Goal: Find specific page/section

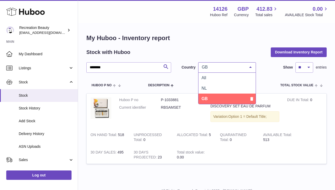
click at [250, 68] on div at bounding box center [250, 67] width 10 height 10
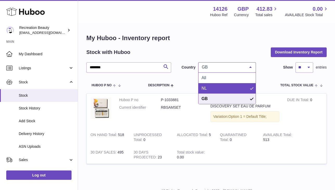
click at [220, 89] on span "NL" at bounding box center [226, 88] width 57 height 10
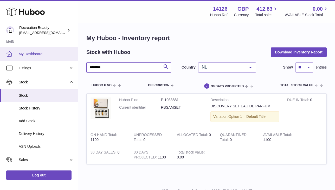
drag, startPoint x: 125, startPoint y: 66, endPoint x: 70, endPoint y: 60, distance: 55.2
click at [70, 60] on div "Huboo Recreation Beauty [EMAIL_ADDRESS][DOMAIN_NAME] Main My Dashboard Listings…" at bounding box center [167, 105] width 335 height 211
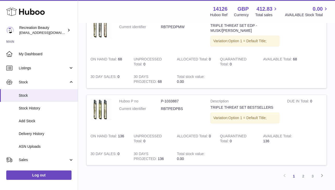
scroll to position [726, 0]
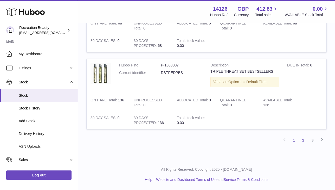
click at [302, 141] on link "2" at bounding box center [303, 139] width 9 height 9
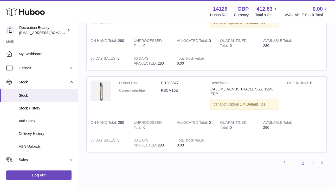
scroll to position [750, 0]
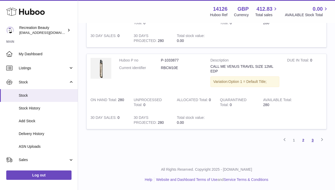
click at [312, 140] on link "3" at bounding box center [312, 139] width 9 height 9
